Goal: Task Accomplishment & Management: Use online tool/utility

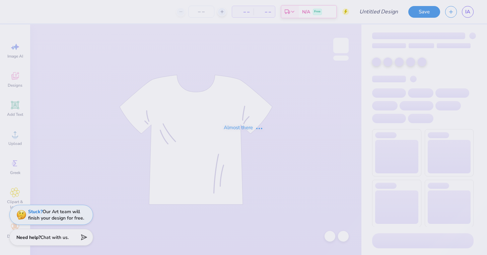
type input "LSA SG 2"
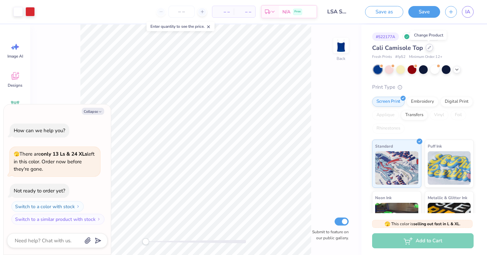
click at [428, 50] on div at bounding box center [429, 47] width 7 height 7
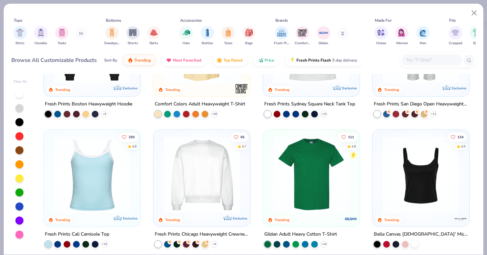
scroll to position [219, 0]
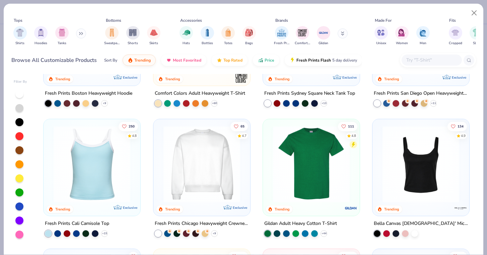
click at [213, 156] on img at bounding box center [201, 164] width 83 height 77
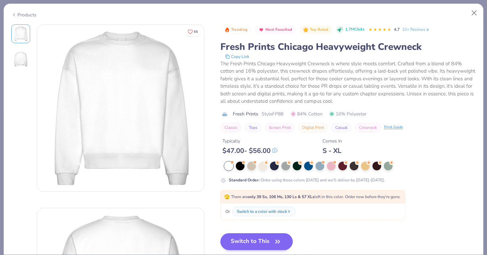
click at [253, 241] on button "Switch to This" at bounding box center [257, 242] width 73 height 17
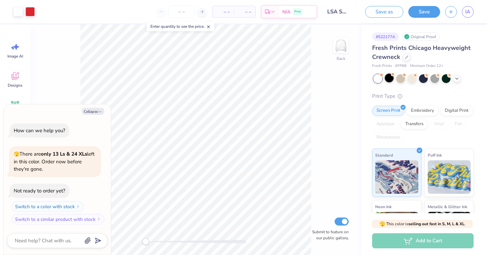
click at [390, 79] on div at bounding box center [389, 78] width 9 height 9
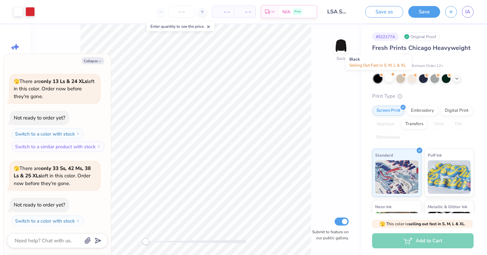
click at [378, 79] on div at bounding box center [378, 78] width 9 height 9
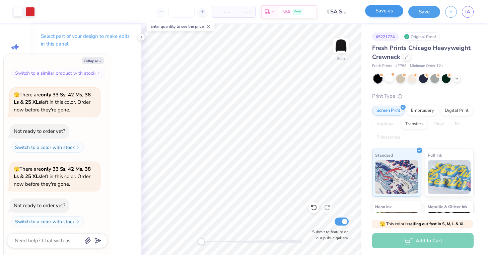
click at [392, 11] on button "Save as" at bounding box center [384, 11] width 38 height 12
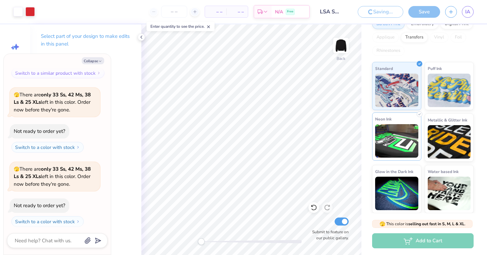
scroll to position [86, 0]
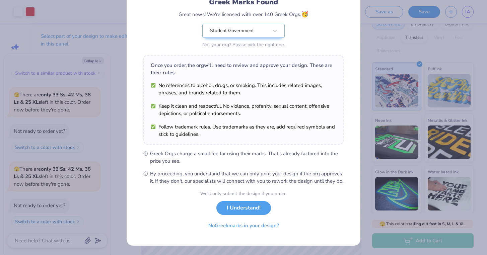
scroll to position [58, 0]
click at [251, 224] on button "No Greek marks in your design?" at bounding box center [244, 225] width 82 height 14
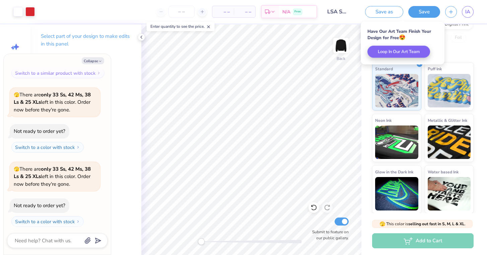
scroll to position [0, 0]
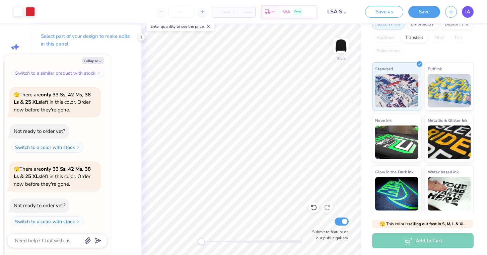
click at [469, 14] on span "IA" at bounding box center [468, 12] width 5 height 8
type textarea "x"
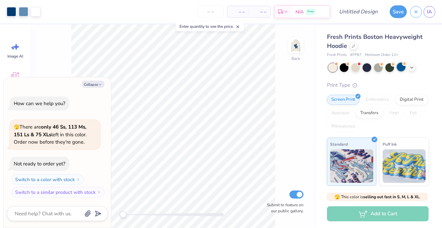
click at [401, 66] on div at bounding box center [401, 67] width 9 height 9
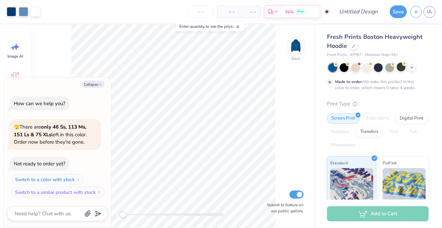
scroll to position [4, 0]
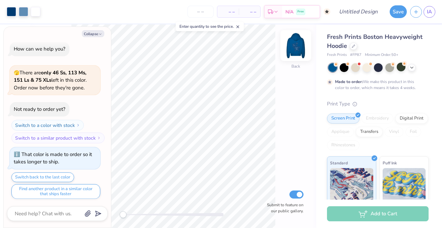
click at [294, 47] on img at bounding box center [295, 45] width 27 height 27
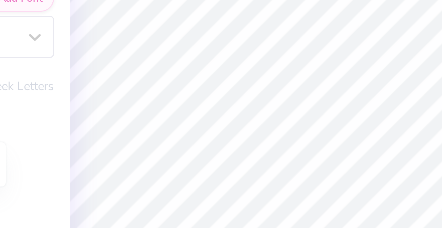
type textarea "x"
type input "0.0"
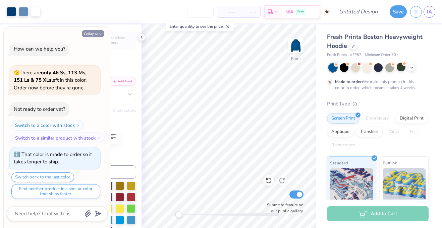
click at [100, 34] on icon "button" at bounding box center [100, 34] width 4 height 4
type textarea "x"
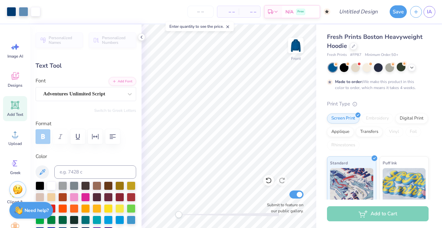
click at [137, 38] on div "Personalized Names Personalized Numbers Text Tool Add Font Font Adventures Unli…" at bounding box center [85, 126] width 111 height 204
click at [142, 37] on icon at bounding box center [141, 37] width 5 height 5
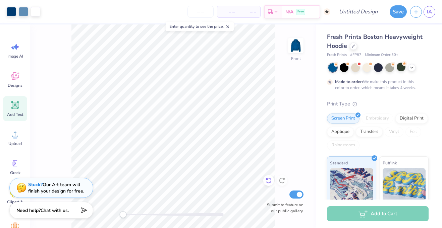
click at [267, 179] on icon at bounding box center [268, 180] width 7 height 7
type input "-4.3"
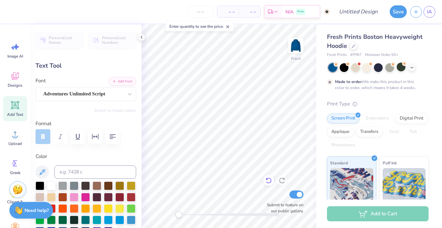
type textarea "D"
type textarea "SG"
type input "1.86"
type input "1.17"
type input "10.02"
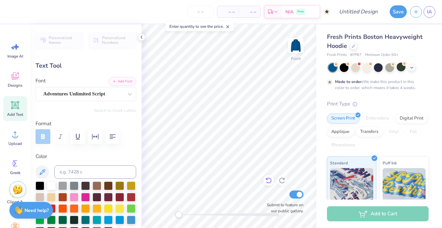
type input "-4.4"
type textarea "S"
type textarea "LSA"
type input "0.0"
type input "3.14"
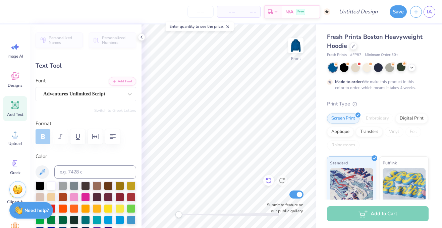
type input "1.21"
type input "10.00"
type input "0.0"
type input "1.99"
type input "1.04"
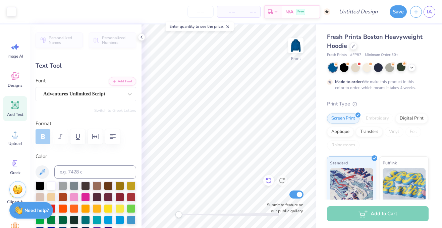
type input "11.17"
type input "-4.3"
type input "3.14"
type input "1.21"
type input "9.96"
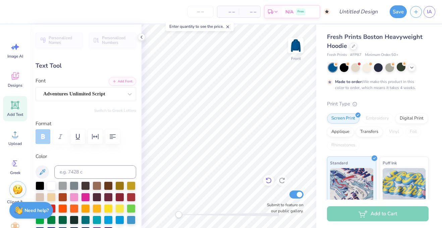
type input "0.0"
type input "10.41"
type input "-4.4"
type input "2.81"
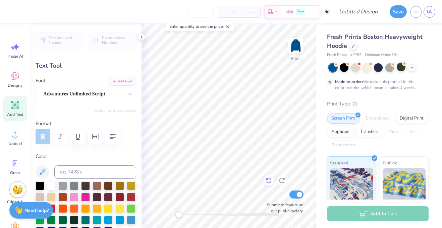
type input "1.08"
type input "9.99"
type input "0.0"
type input "2.01"
type input "1.05"
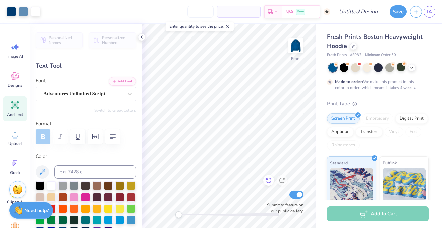
type input "15.60"
type input "-5.3"
type input "0.99"
type input "1.08"
type input "8.14"
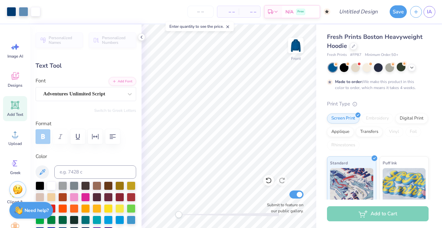
type input "0.0"
type input "1.00"
type input "1.07"
type input "7.94"
type input "-17.8"
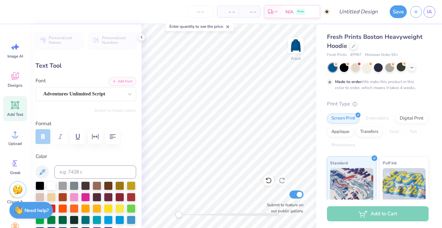
type textarea "18"
type textarea "41"
type input "4.58"
type input "1.74"
type input "14.07"
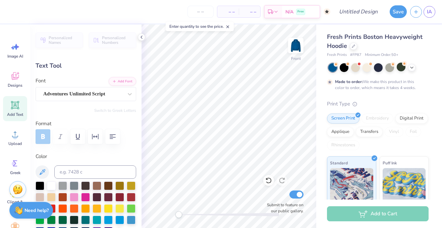
type textarea "s"
type textarea "[US_STATE]"
type input "0.0"
type input "8.04"
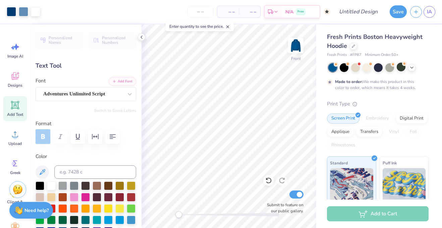
type input "1.90"
type input "13.92"
type input "-5.3"
type textarea "M"
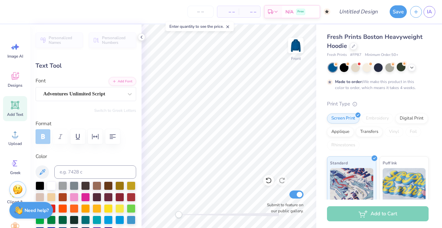
type textarea "LSA"
click at [318, 122] on div "Fresh Prints Boston Heavyweight Hoodie Fresh Prints # FP87 Minimum Order: 50 + …" at bounding box center [379, 166] width 126 height 284
type input "0.0"
type input "2.68"
type input "0.79"
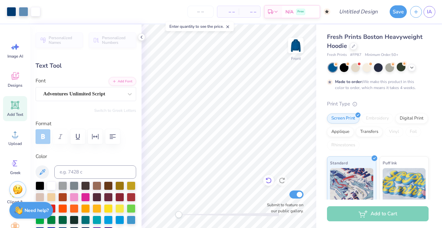
type input "16.92"
type input "-5.3"
type input "0.0"
type input "2.68"
type input "0.79"
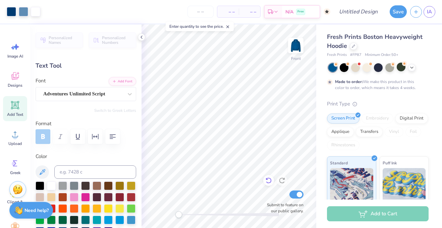
type input "16.92"
type input "-5.3"
type textarea "SG"
type input "0.0"
click at [267, 211] on label "Submit to feature on our public gallery." at bounding box center [283, 208] width 40 height 12
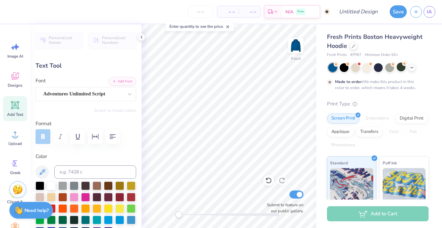
click at [289, 199] on input "Submit to feature on our public gallery." at bounding box center [296, 195] width 14 height 8
checkbox input "false"
type input "3.30"
type input "1.77"
type input "16.41"
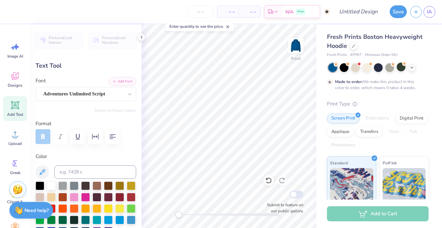
type input "0.0"
type input "2.81"
type input "1.08"
type input "9.99"
type input "-4.4"
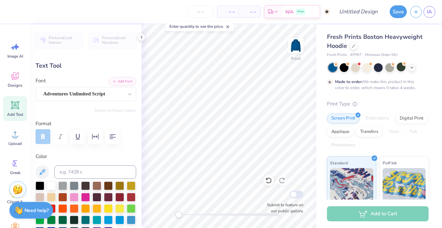
type textarea "with"
type input "1.99"
type input "1.04"
type input "11.42"
type input "-4.3"
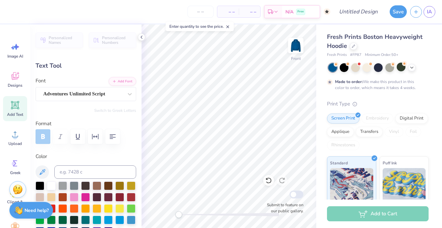
type textarea "Love,"
type input "0.0"
type input "2.18"
type input "1.05"
type input "11.43"
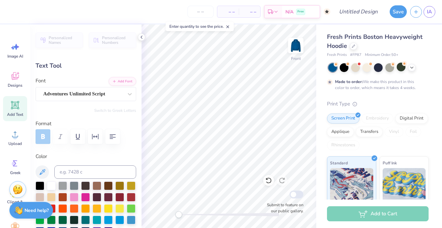
type input "0.0"
click at [396, 14] on button "Save" at bounding box center [397, 10] width 17 height 13
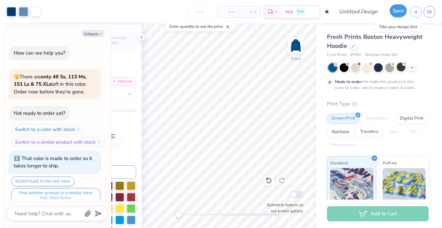
scroll to position [22, 0]
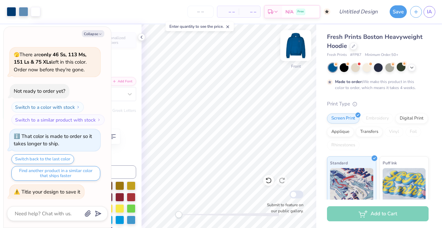
click at [297, 45] on img at bounding box center [295, 45] width 27 height 27
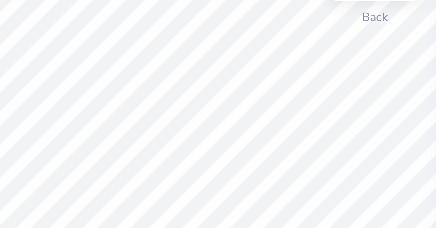
type textarea "x"
type textarea "L"
type textarea "x"
type textarea "Ls"
type textarea "x"
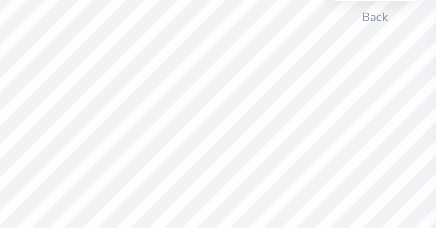
type textarea "L"
type textarea "x"
type textarea "LS"
type textarea "x"
type textarea "LSA"
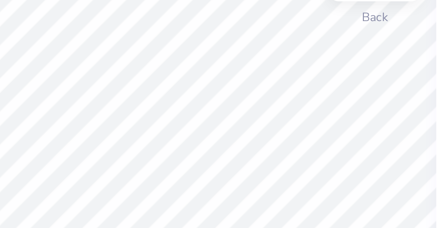
type textarea "x"
type textarea "Del"
type textarea "x"
type textarea "De"
type textarea "x"
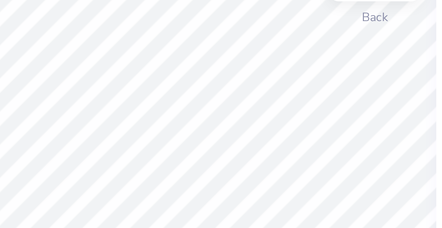
type textarea "D"
type textarea "x"
type textarea "S"
type textarea "x"
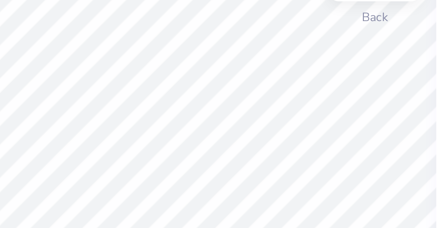
type textarea "SG"
type textarea "x"
type input "0.0"
type textarea "x"
type input "1.58"
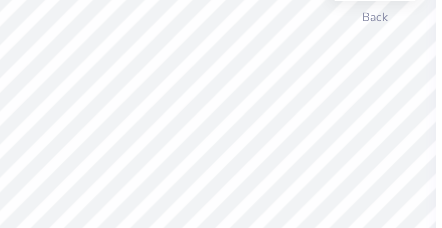
type input "0.97"
type input "4.40"
type input "-17.0"
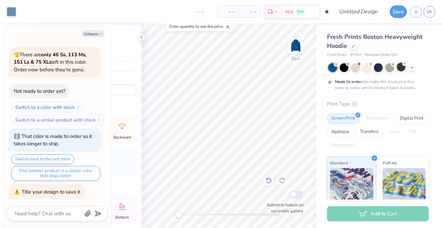
click at [269, 179] on icon at bounding box center [268, 180] width 7 height 7
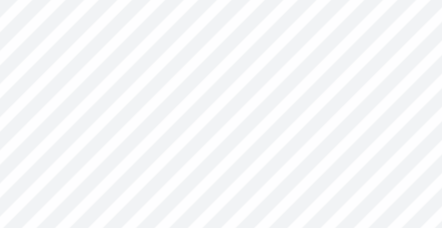
type textarea "x"
type input "0.0"
type textarea "x"
type input "0.0"
type textarea "x"
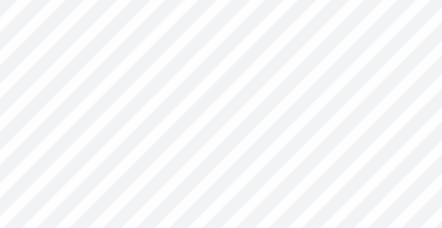
type input "4.33"
type input "-17.0"
type textarea "x"
type input "1.50"
type input "0.92"
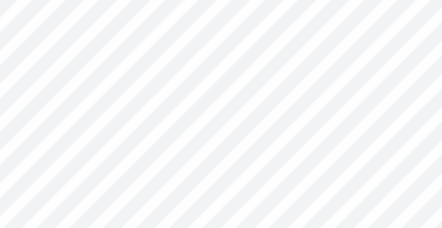
type input "4.35"
type textarea "x"
type input "0.0"
type textarea "x"
type input "-17.0"
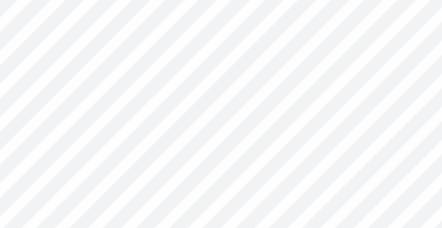
type textarea "x"
type input "0.0"
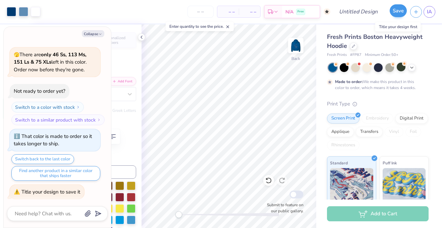
click at [393, 11] on button "Save" at bounding box center [397, 10] width 17 height 13
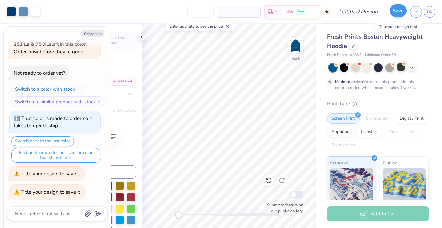
click at [398, 11] on button "Save" at bounding box center [397, 10] width 17 height 13
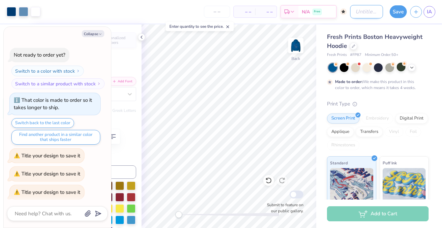
type textarea "x"
click at [362, 8] on input "Design Title" at bounding box center [366, 11] width 33 height 13
type input "L"
type textarea "x"
type input "LS"
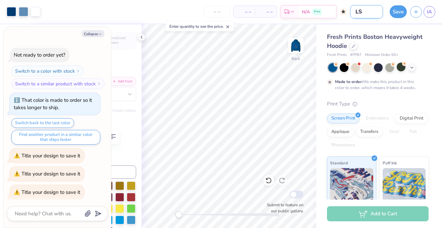
type textarea "x"
type input "LSA"
type textarea "x"
type input "LSA"
type textarea "x"
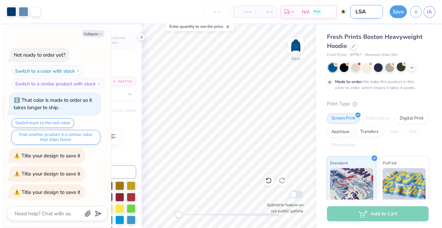
type input "LSA S"
type textarea "x"
type input "LSA St"
type textarea "x"
type input "LSA Sta"
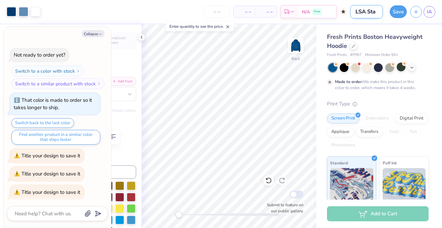
type textarea "x"
type input "LSA Star"
type textarea "x"
type input "LSA Stars"
type textarea "x"
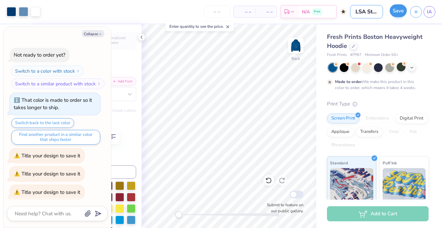
type input "LSA Stars"
click at [397, 10] on button "Save" at bounding box center [397, 10] width 17 height 13
click at [397, 10] on div "Save" at bounding box center [397, 11] width 17 height 13
click at [98, 36] on button "Collapse" at bounding box center [93, 33] width 22 height 7
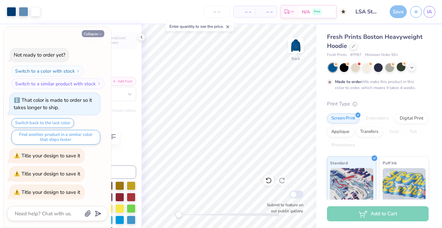
type textarea "x"
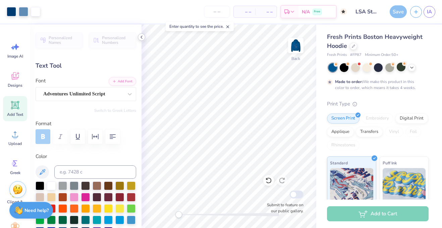
click at [139, 38] on icon at bounding box center [141, 37] width 5 height 5
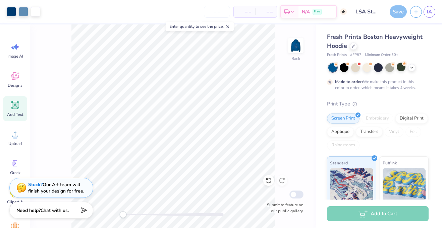
click at [400, 13] on div "Save" at bounding box center [397, 11] width 17 height 13
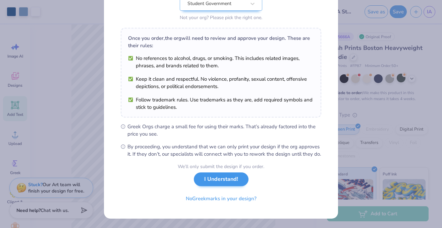
scroll to position [85, 0]
click at [231, 181] on button "I Understand!" at bounding box center [221, 180] width 55 height 14
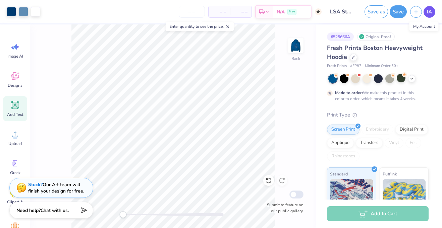
click at [432, 12] on link "IA" at bounding box center [429, 12] width 12 height 12
